Goal: Task Accomplishment & Management: Complete application form

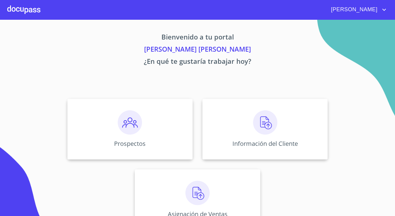
click at [34, 7] on div at bounding box center [23, 9] width 33 height 19
click at [119, 135] on div "Prospectos" at bounding box center [129, 129] width 125 height 61
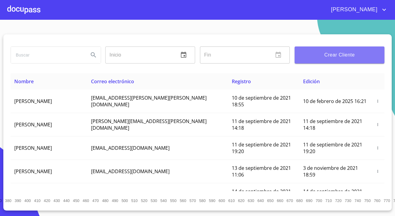
click at [334, 54] on span "Crear Cliente" at bounding box center [339, 55] width 80 height 8
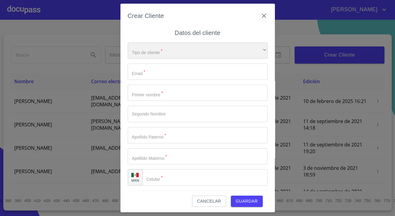
click at [150, 55] on div "​" at bounding box center [198, 50] width 140 height 16
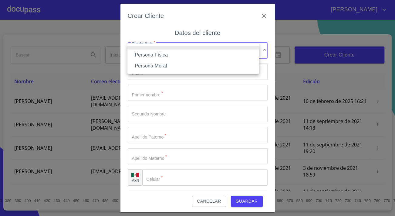
click at [148, 55] on li "Persona Física" at bounding box center [193, 54] width 132 height 11
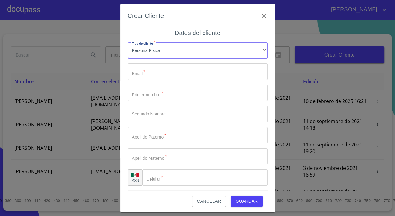
click at [151, 72] on input "Tipo de cliente   *" at bounding box center [198, 71] width 140 height 16
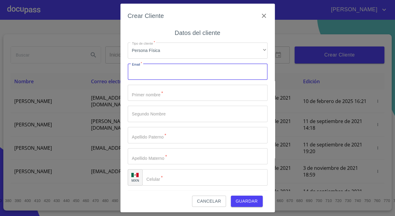
paste input "navarro.manuel5858@gmail.com"
type input "navarro.manuel5858@gmail.com"
click at [147, 93] on input "Tipo de cliente   *" at bounding box center [198, 93] width 140 height 16
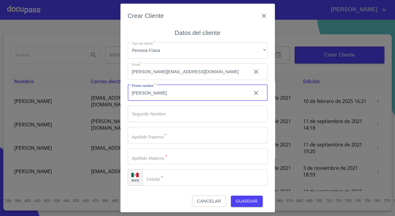
type input "manuel"
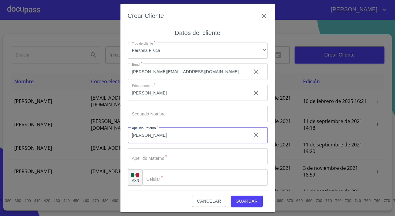
type input "[PERSON_NAME]"
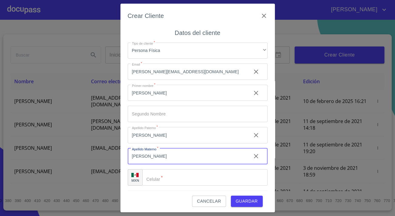
type input "alvarado"
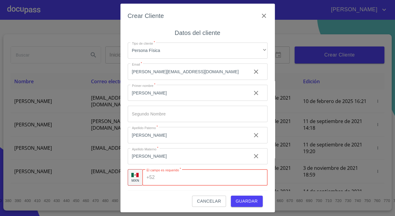
paste input "[PHONE_NUMBER]"
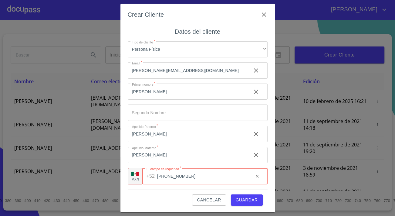
type input "[PHONE_NUMBER]"
click at [249, 197] on span "Guardar" at bounding box center [247, 200] width 22 height 8
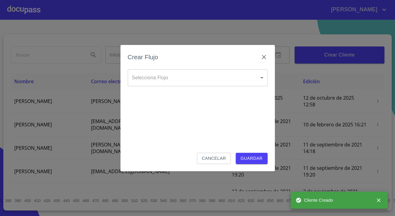
click at [149, 78] on body "Jonathan Emanuel Inicio ​ Fin ​ Crear Cliente Nombre Correo electrónico Registr…" at bounding box center [197, 108] width 395 height 216
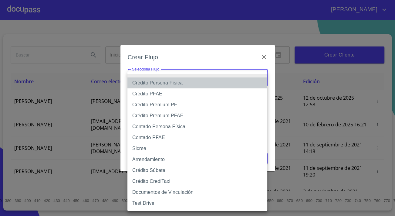
click at [164, 85] on li "Crédito Persona Física" at bounding box center [197, 82] width 140 height 11
type input "6009fb3c7d1714eb8809aa97"
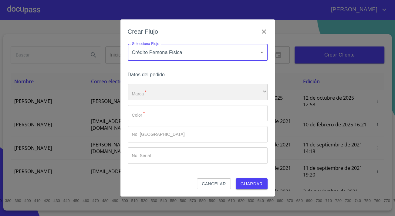
click at [165, 95] on div "​" at bounding box center [198, 92] width 140 height 16
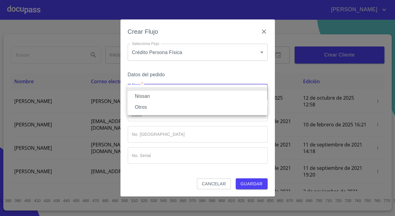
click at [155, 96] on li "Nissan" at bounding box center [197, 96] width 140 height 11
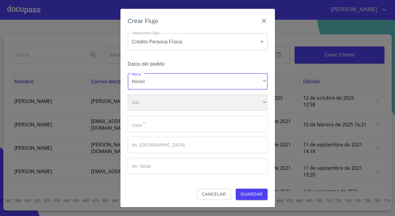
click at [156, 102] on div "​" at bounding box center [198, 102] width 140 height 16
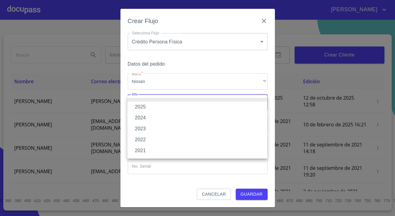
click at [151, 149] on li "2021" at bounding box center [197, 150] width 140 height 11
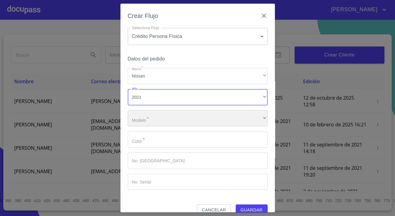
click at [147, 116] on div "​" at bounding box center [198, 118] width 140 height 16
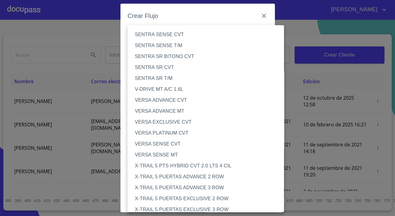
scroll to position [492, 0]
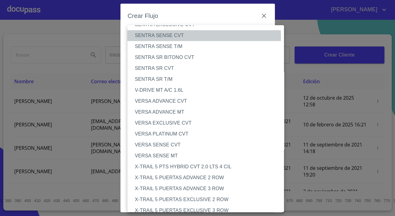
click at [151, 37] on li "SENTRA SENSE CVT" at bounding box center [207, 35] width 161 height 11
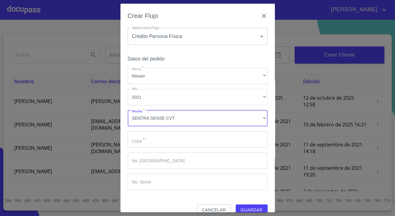
click at [167, 140] on input "Marca   *" at bounding box center [198, 139] width 140 height 16
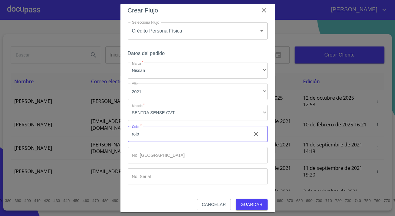
scroll to position [10, 0]
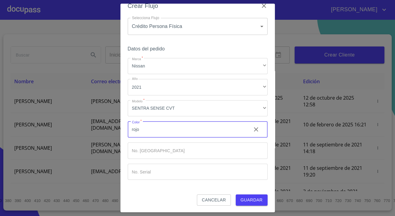
type input "rojo"
click at [257, 198] on span "Guardar" at bounding box center [251, 200] width 22 height 8
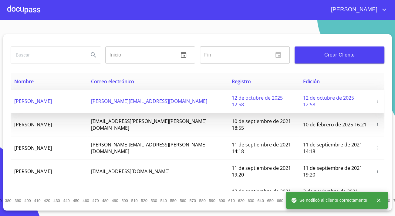
click at [32, 98] on span "[PERSON_NAME]" at bounding box center [33, 101] width 38 height 7
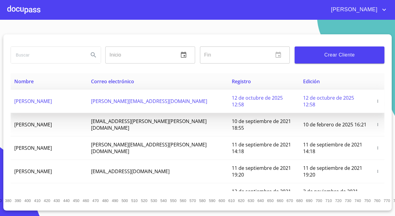
click at [40, 99] on span "[PERSON_NAME]" at bounding box center [33, 101] width 38 height 7
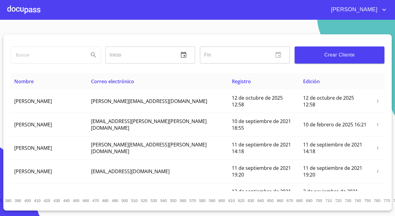
click at [28, 8] on div at bounding box center [23, 9] width 33 height 19
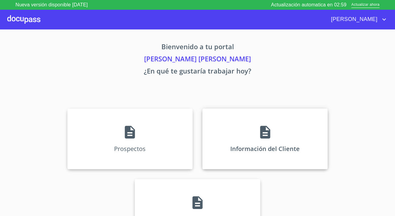
click at [219, 145] on div "Información del Cliente" at bounding box center [264, 138] width 125 height 61
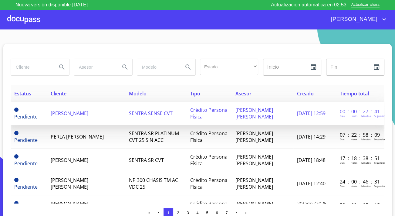
click at [64, 112] on span "[PERSON_NAME]" at bounding box center [70, 113] width 38 height 7
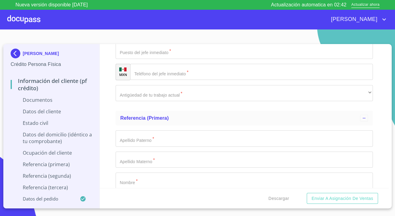
scroll to position [1735, 0]
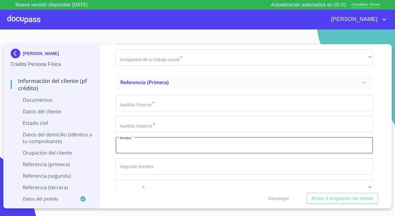
click at [161, 141] on input "Documento de identificación.   *" at bounding box center [244, 145] width 257 height 16
type input "[PERSON_NAME]"
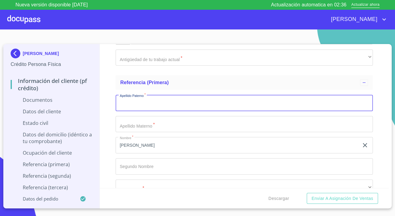
click at [168, 101] on input "Documento de identificación.   *" at bounding box center [244, 103] width 257 height 16
type input "[PERSON_NAME]"
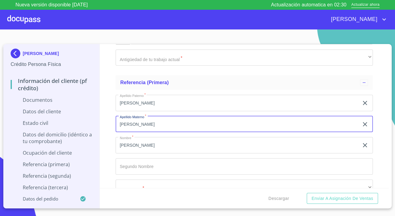
type input "[PERSON_NAME]"
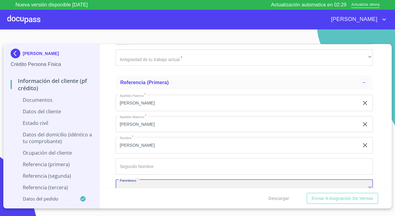
scroll to position [1742, 0]
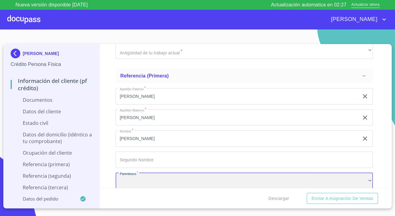
click at [166, 176] on div "​" at bounding box center [244, 181] width 257 height 16
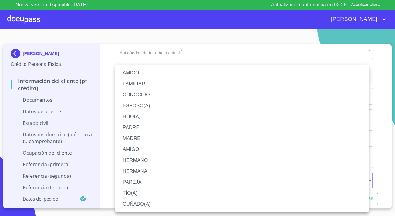
click at [138, 75] on li "AMIGO" at bounding box center [241, 72] width 253 height 11
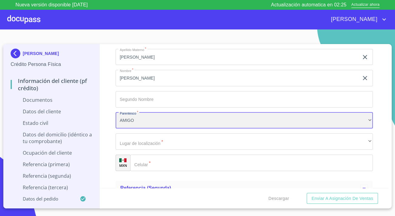
scroll to position [1824, 0]
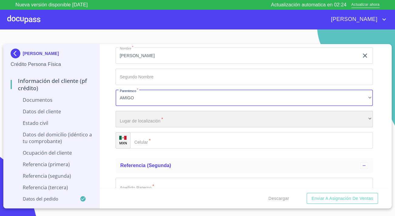
click at [145, 115] on div "​" at bounding box center [244, 119] width 257 height 16
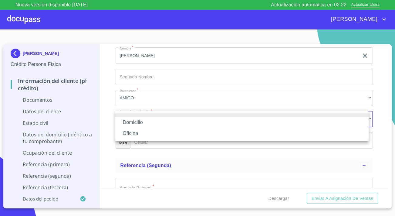
click at [133, 132] on li "Oficina" at bounding box center [241, 133] width 253 height 11
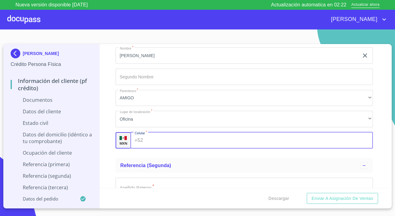
click at [167, 142] on input "Documento de identificación.   *" at bounding box center [258, 140] width 227 height 16
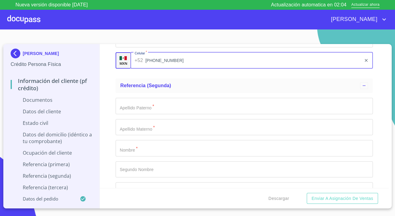
scroll to position [1934, 0]
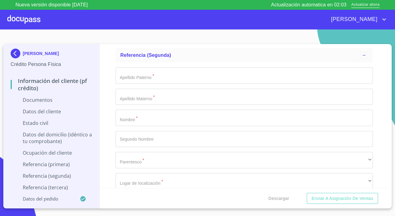
type input "[PHONE_NUMBER]"
click at [154, 116] on input "Documento de identificación.   *" at bounding box center [244, 117] width 257 height 16
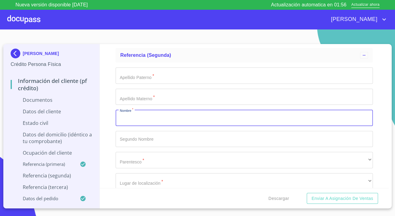
scroll to position [1962, 0]
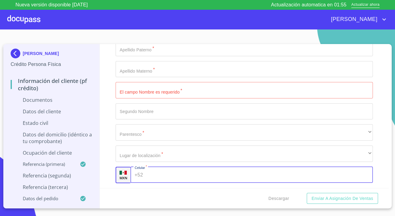
click at [159, 172] on input "Documento de identificación.   *" at bounding box center [258, 174] width 227 height 16
type input "[PHONE_NUMBER]"
click at [127, 88] on input "Documento de identificación.   *" at bounding box center [244, 90] width 257 height 16
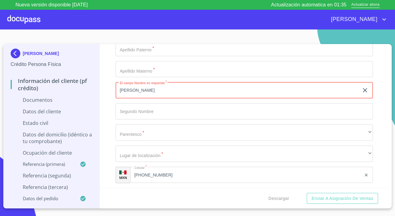
scroll to position [1934, 0]
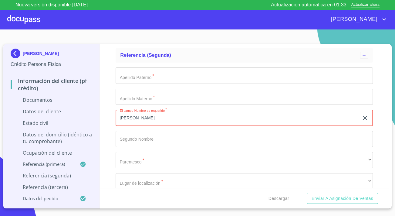
type input "[PERSON_NAME]"
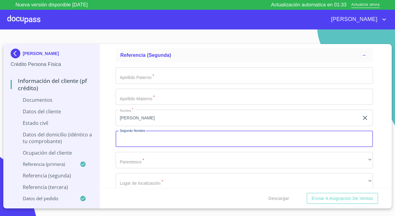
click at [145, 135] on input "Documento de identificación.   *" at bounding box center [244, 139] width 257 height 16
type input "guadalupe"
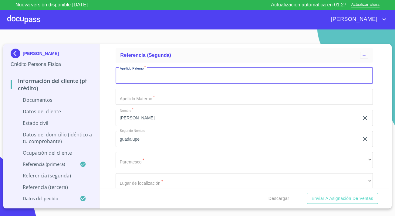
click at [135, 78] on input "Documento de identificación.   *" at bounding box center [244, 75] width 257 height 16
type input "[PERSON_NAME]"
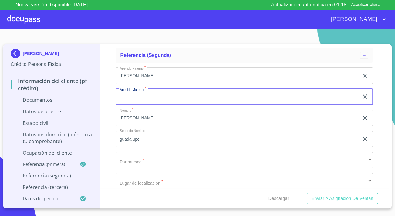
type input "."
click at [106, 98] on div "Información del cliente (PF crédito) Documentos Documento de identificación.   …" at bounding box center [244, 116] width 289 height 144
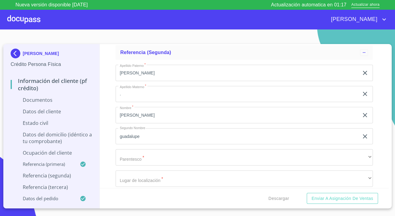
scroll to position [1962, 0]
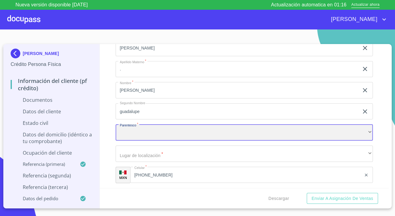
click at [145, 129] on div "​" at bounding box center [244, 132] width 257 height 16
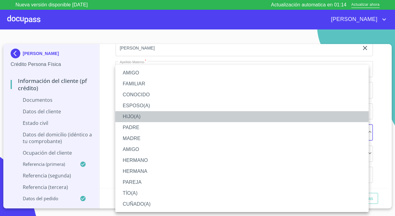
click at [136, 116] on li "HIJO(A)" at bounding box center [241, 116] width 253 height 11
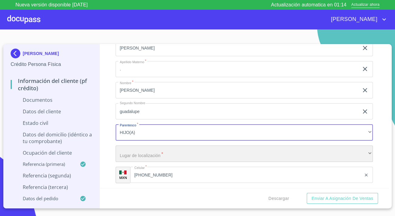
click at [158, 147] on div "​" at bounding box center [244, 153] width 257 height 16
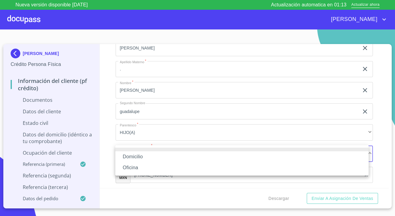
click at [132, 166] on li "Oficina" at bounding box center [241, 167] width 253 height 11
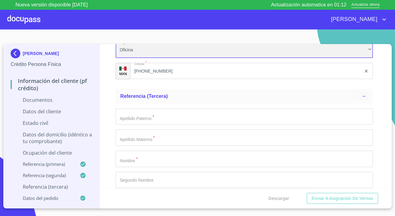
scroll to position [2072, 0]
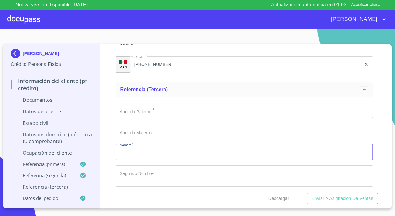
click at [141, 146] on input "Documento de identificación.   *" at bounding box center [244, 152] width 257 height 16
type input "[PERSON_NAME]"
click at [159, 108] on input "Documento de identificación.   *" at bounding box center [244, 110] width 257 height 16
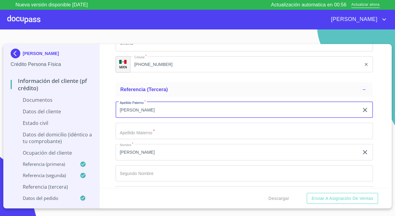
type input "[PERSON_NAME]"
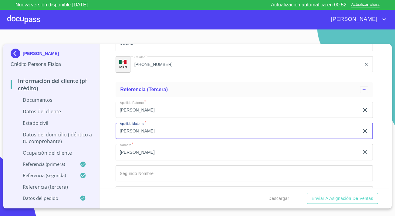
type input "[PERSON_NAME]"
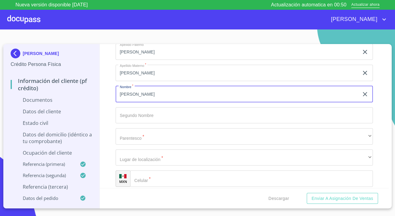
scroll to position [2155, 0]
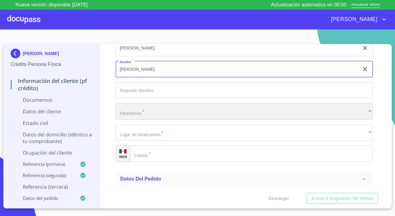
click at [148, 113] on div "​" at bounding box center [244, 111] width 257 height 16
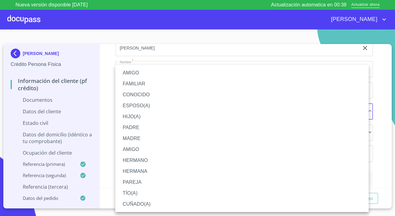
click at [131, 203] on li "CUÑADO(A)" at bounding box center [241, 203] width 253 height 11
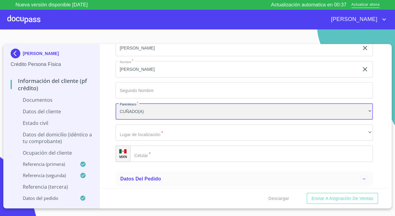
scroll to position [2183, 0]
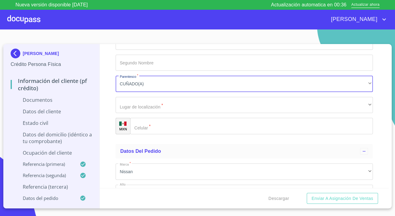
click at [152, 125] on input "Documento de identificación.   *" at bounding box center [251, 126] width 243 height 16
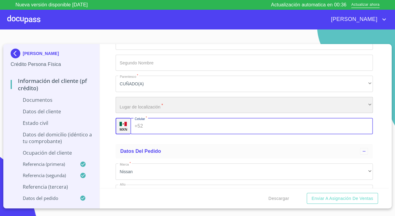
click at [154, 109] on div "​" at bounding box center [244, 105] width 257 height 16
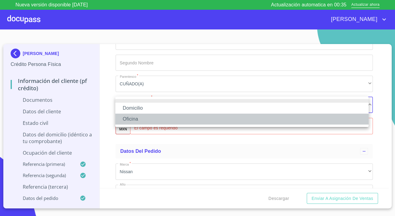
click at [150, 119] on li "Oficina" at bounding box center [241, 118] width 253 height 11
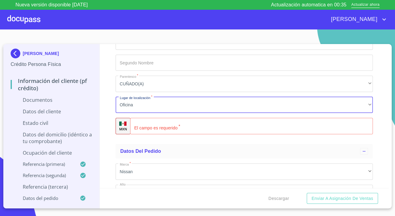
click at [182, 126] on input "Documento de identificación.   *" at bounding box center [251, 126] width 243 height 16
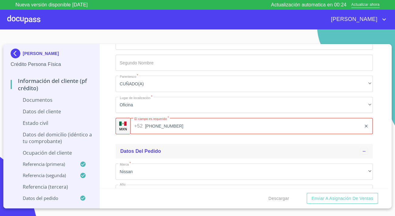
click at [193, 152] on div "Datos del pedido" at bounding box center [240, 150] width 240 height 7
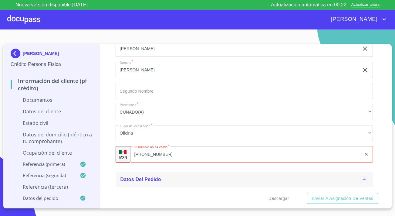
scroll to position [2155, 0]
click at [143, 153] on div "(33)377724108 ​" at bounding box center [251, 154] width 243 height 16
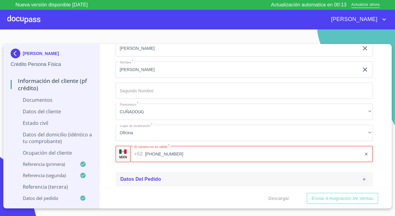
type input "(33)377724108"
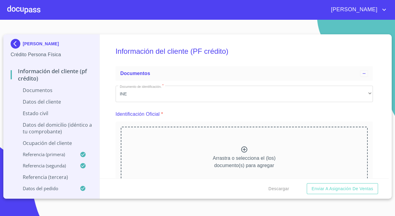
click at [61, 179] on p "Referencia (tercera)" at bounding box center [52, 176] width 82 height 7
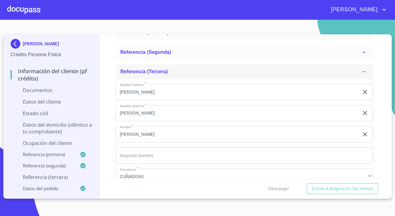
click at [173, 72] on div "Referencia (tercera)" at bounding box center [240, 71] width 240 height 7
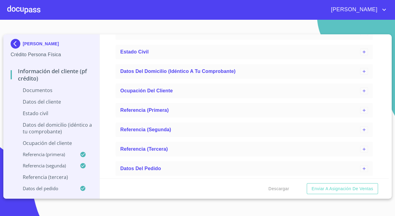
scroll to position [60, 0]
click at [205, 146] on div "Referencia (tercera)" at bounding box center [240, 148] width 240 height 7
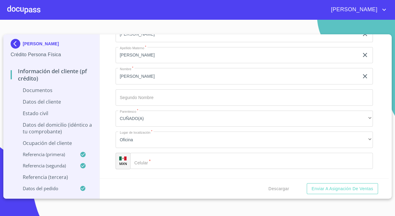
scroll to position [213, 0]
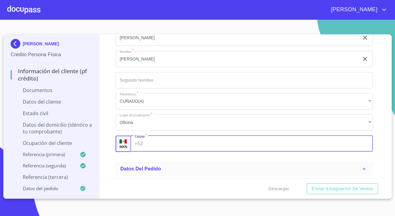
click at [159, 142] on input "Apellido Paterno   *" at bounding box center [258, 143] width 227 height 16
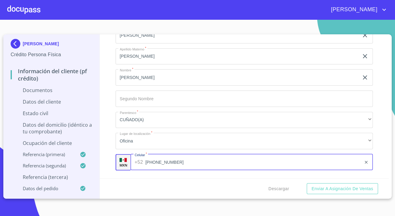
scroll to position [185, 0]
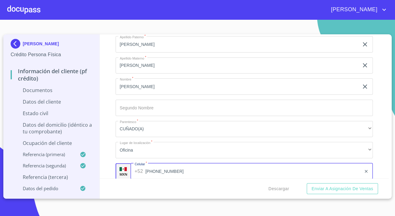
type input "[PHONE_NUMBER]"
click at [110, 146] on div "Información del cliente (PF crédito) Documentos Datos del cliente Estado Civil …" at bounding box center [244, 106] width 289 height 144
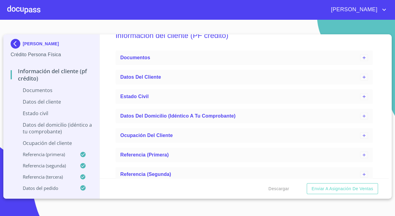
scroll to position [0, 0]
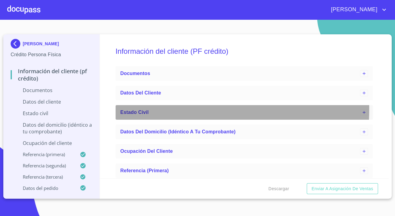
click at [131, 109] on div "Estado Civil" at bounding box center [240, 112] width 240 height 7
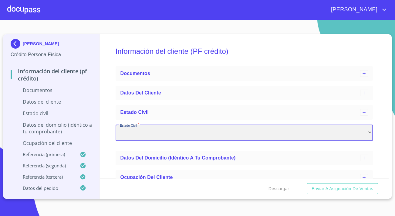
click at [147, 133] on div "​" at bounding box center [244, 132] width 257 height 16
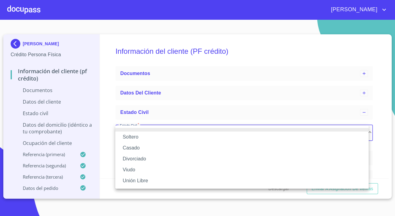
click at [134, 145] on li "Casado" at bounding box center [241, 147] width 253 height 11
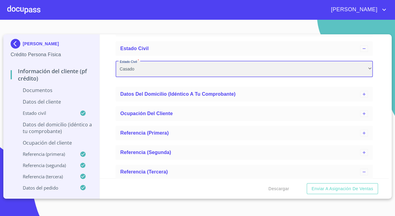
scroll to position [82, 0]
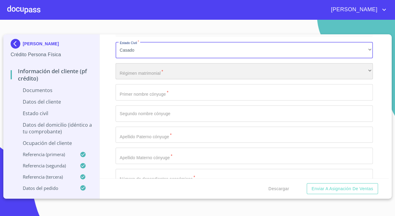
click at [140, 79] on div "​" at bounding box center [244, 71] width 257 height 16
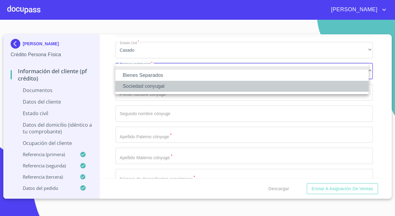
click at [123, 87] on li "Sociedad conyugal" at bounding box center [241, 86] width 253 height 11
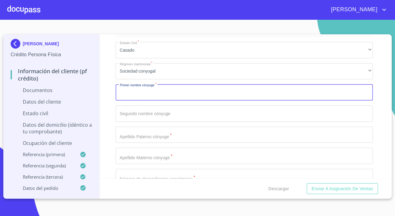
click at [124, 94] on input "Estado Civil   *" at bounding box center [244, 92] width 257 height 16
type input "victoriana"
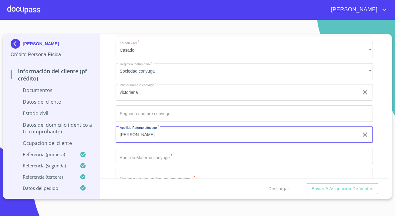
type input "[PERSON_NAME]"
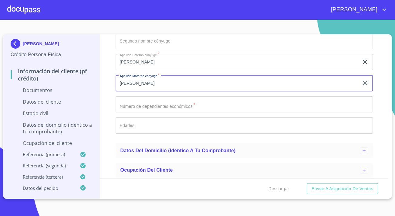
scroll to position [165, 0]
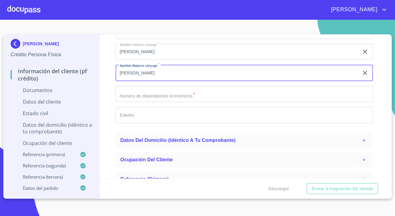
type input "[PERSON_NAME]"
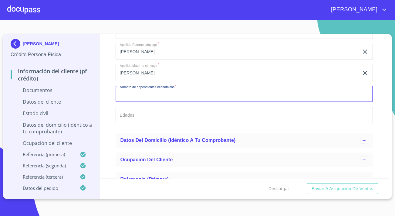
click at [202, 93] on input "Estado Civil   *" at bounding box center [244, 94] width 257 height 16
type input "0"
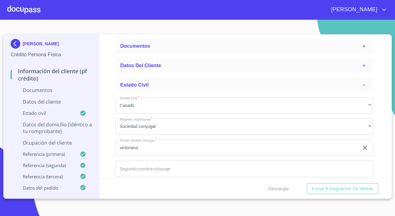
scroll to position [0, 0]
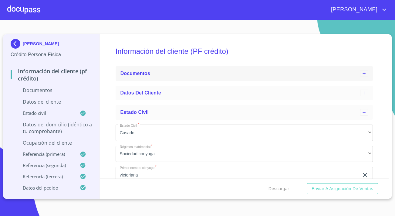
click at [127, 80] on div "Documentos" at bounding box center [244, 73] width 257 height 15
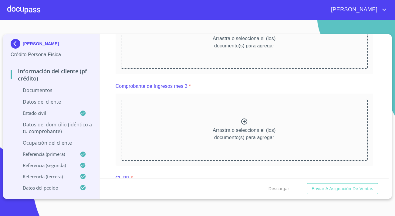
scroll to position [441, 0]
